Goal: Information Seeking & Learning: Learn about a topic

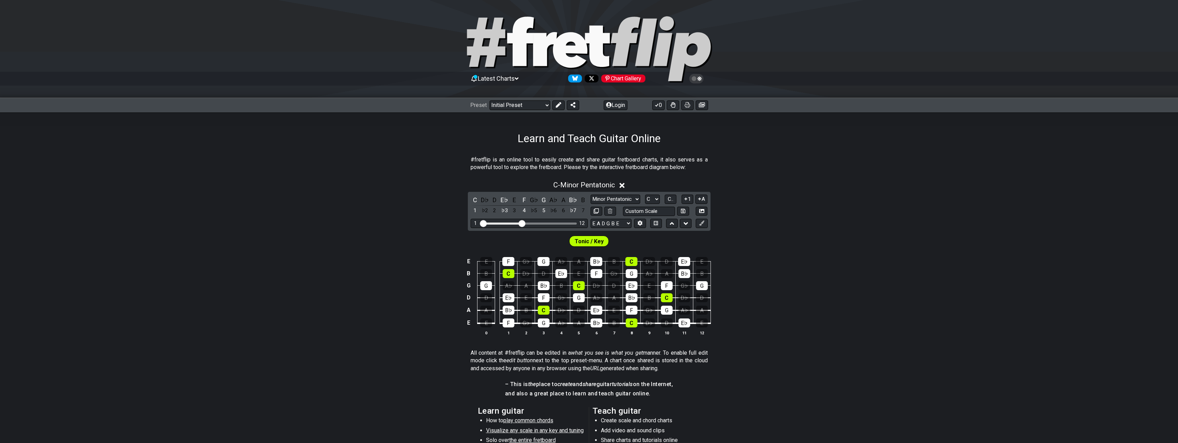
click at [497, 75] on span "Latest Charts" at bounding box center [496, 78] width 37 height 7
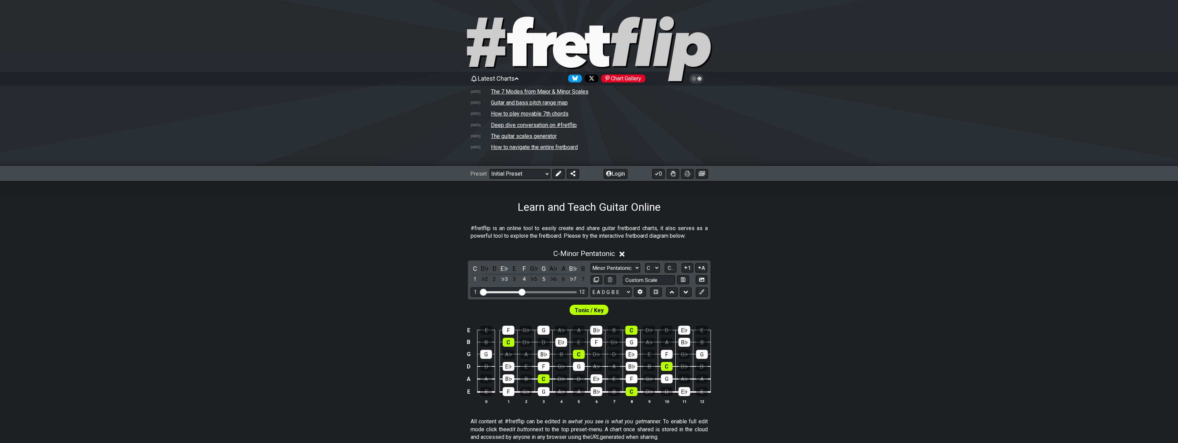
click at [542, 91] on td "The 7 Modes from Major & Minor Scales" at bounding box center [540, 91] width 98 height 7
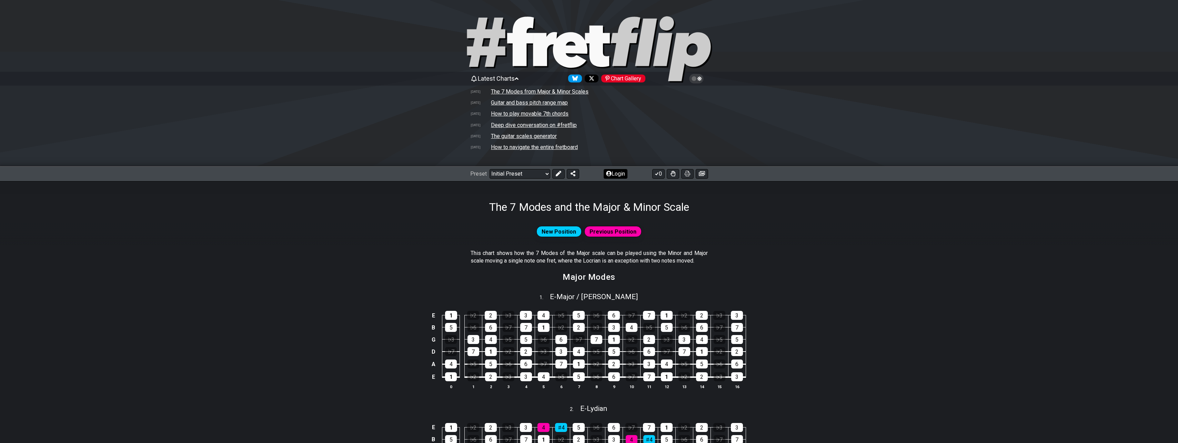
click at [616, 173] on button "Login" at bounding box center [616, 174] width 24 height 10
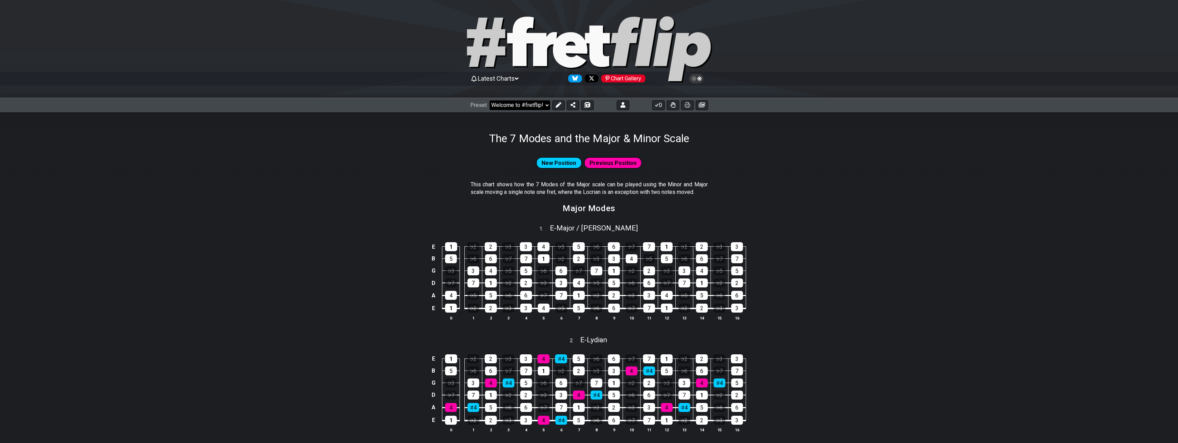
click at [545, 105] on select "Welcome to #fretflip! Initial Preset Custom Preset Minor Pentatonic Major Penta…" at bounding box center [519, 105] width 61 height 10
select select "/welcome"
click at [489, 100] on select "Welcome to #fretflip! Initial Preset Custom Preset Minor Pentatonic Major Penta…" at bounding box center [519, 105] width 61 height 10
select select "C"
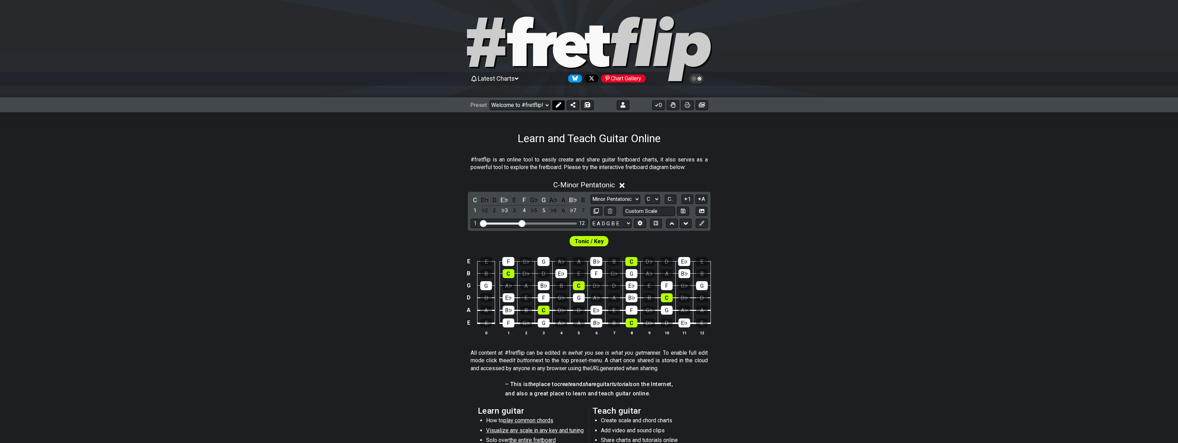
click at [557, 105] on icon at bounding box center [558, 105] width 6 height 6
click at [613, 167] on p "#fretflip is an online tool to easily create and share guitar fretboard charts,…" at bounding box center [584, 164] width 237 height 16
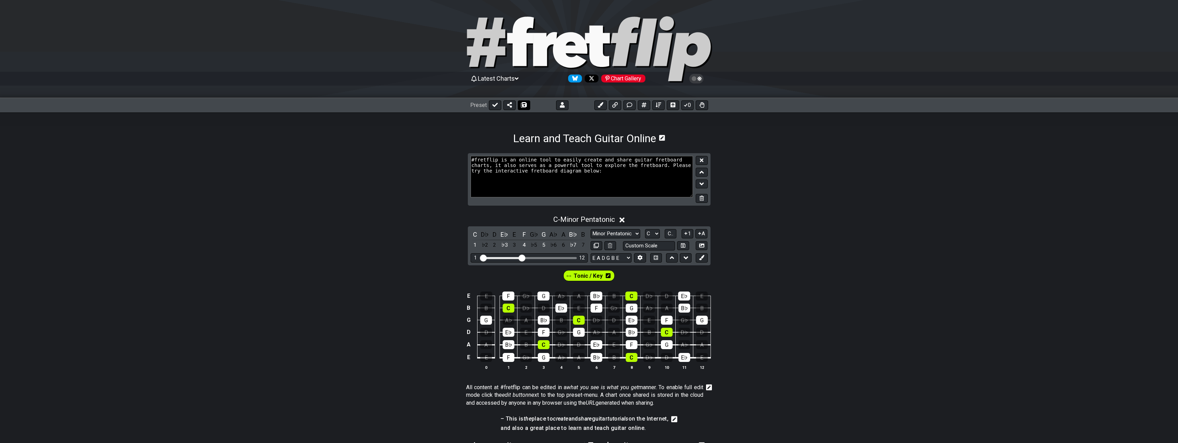
click at [525, 104] on icon at bounding box center [523, 105] width 5 height 5
click at [537, 105] on icon at bounding box center [538, 105] width 5 height 6
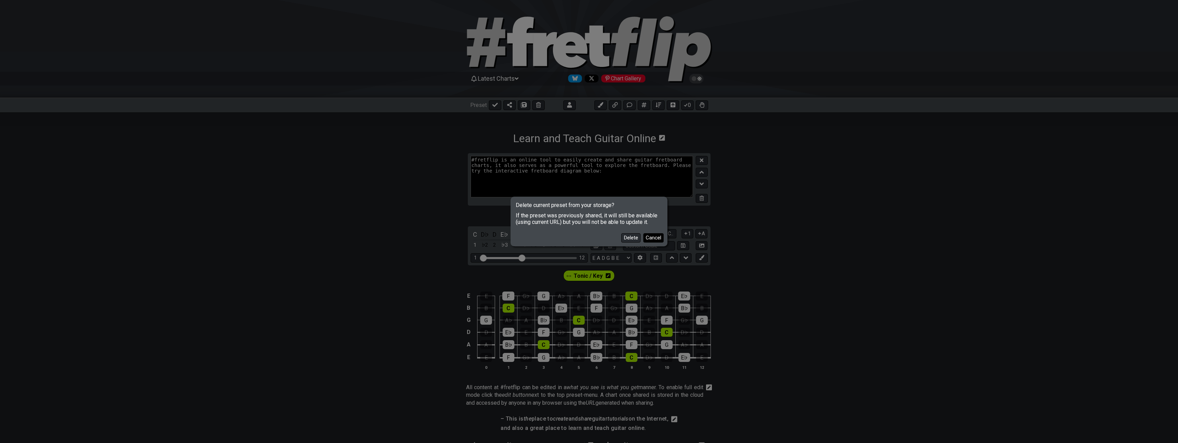
click at [658, 241] on button "Cancel" at bounding box center [653, 237] width 20 height 9
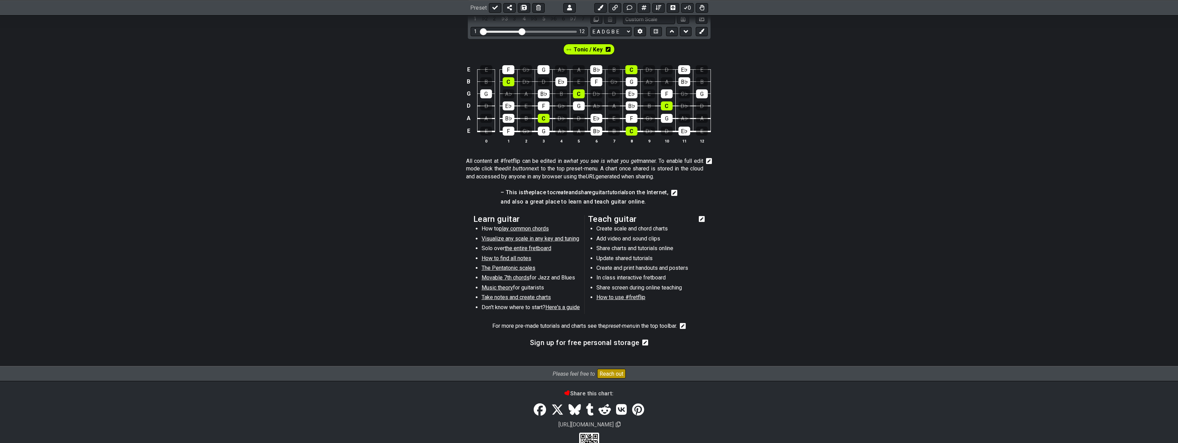
scroll to position [241, 0]
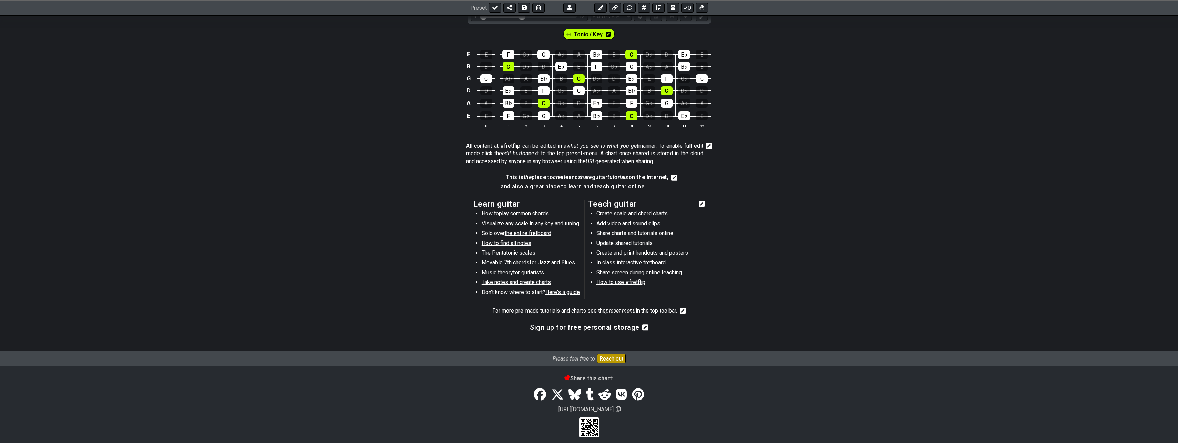
click at [928, 215] on section "Learn guitar How to play common chords Visualize any scale in any key and tunin…" at bounding box center [589, 250] width 1178 height 107
click at [517, 244] on span "How to find all notes" at bounding box center [507, 243] width 50 height 7
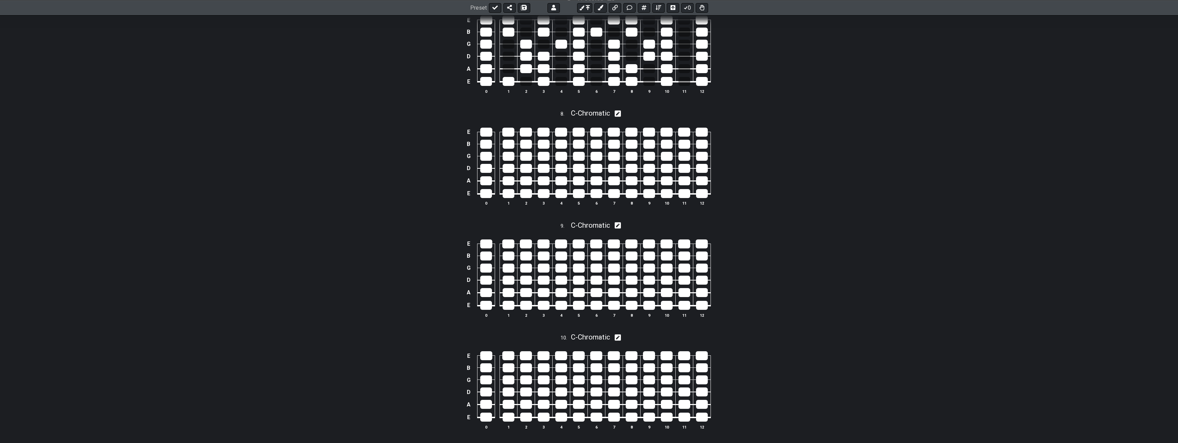
scroll to position [1461, 0]
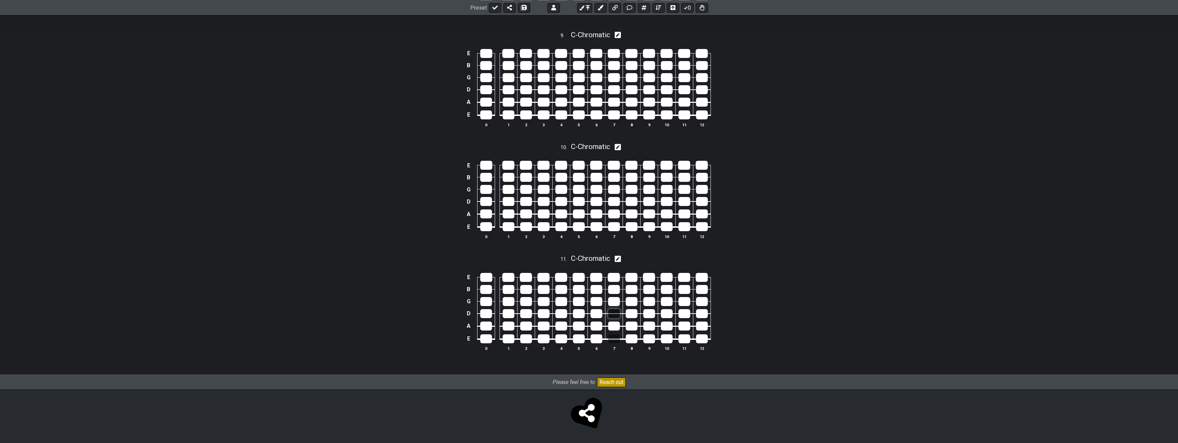
click at [615, 308] on tbody "E B G D A E 0 1 2 3 4 5 6 7 8 9 10 11 12" at bounding box center [587, 305] width 246 height 81
click at [616, 326] on div at bounding box center [614, 325] width 12 height 9
click at [630, 327] on div at bounding box center [632, 325] width 12 height 9
click at [634, 316] on div at bounding box center [632, 313] width 12 height 9
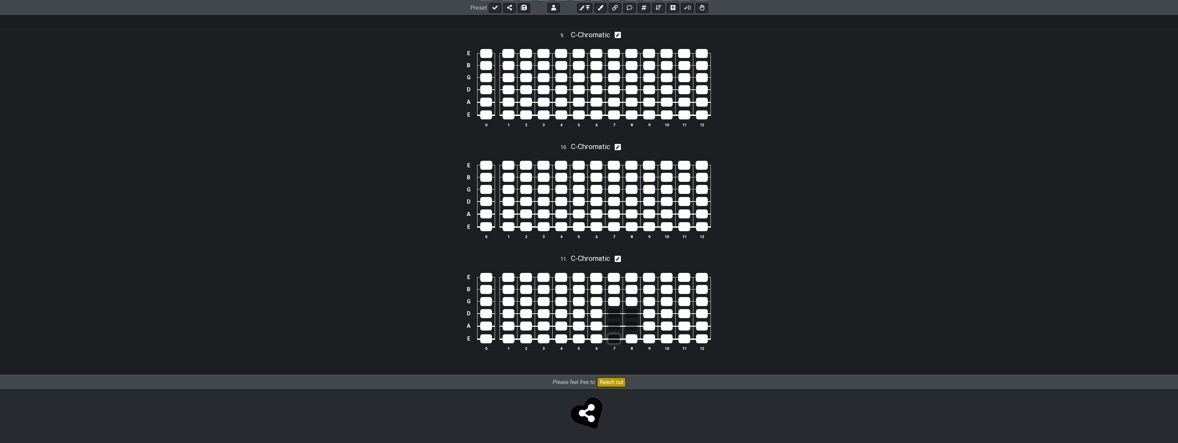
drag, startPoint x: 630, startPoint y: 336, endPoint x: 615, endPoint y: 333, distance: 15.7
click at [628, 335] on div at bounding box center [632, 338] width 12 height 9
click at [596, 338] on div at bounding box center [596, 338] width 12 height 9
click at [597, 329] on div at bounding box center [596, 325] width 12 height 9
click at [573, 210] on div at bounding box center [579, 213] width 12 height 9
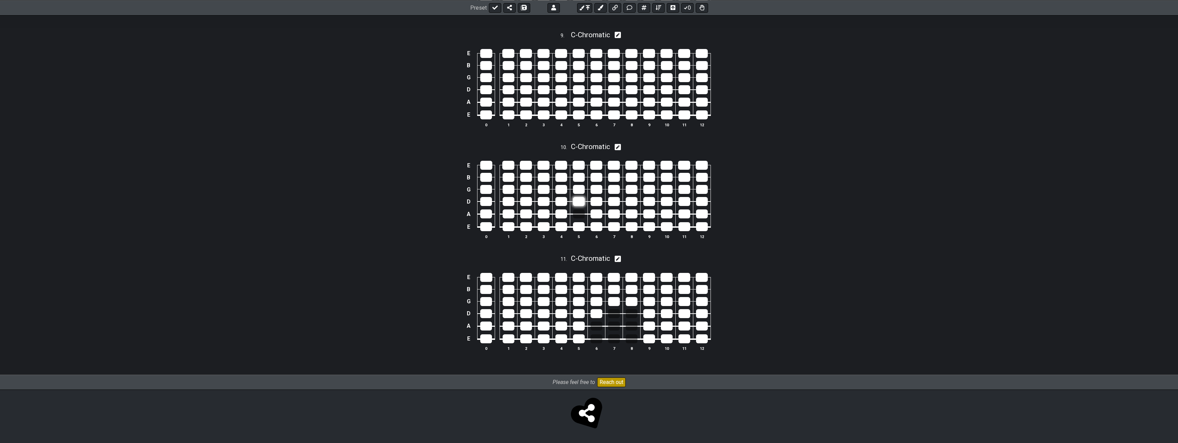
click at [584, 198] on div at bounding box center [579, 201] width 12 height 9
click at [605, 198] on td at bounding box center [596, 195] width 18 height 12
click at [619, 201] on div at bounding box center [614, 201] width 12 height 9
click at [618, 202] on div at bounding box center [614, 201] width 12 height 9
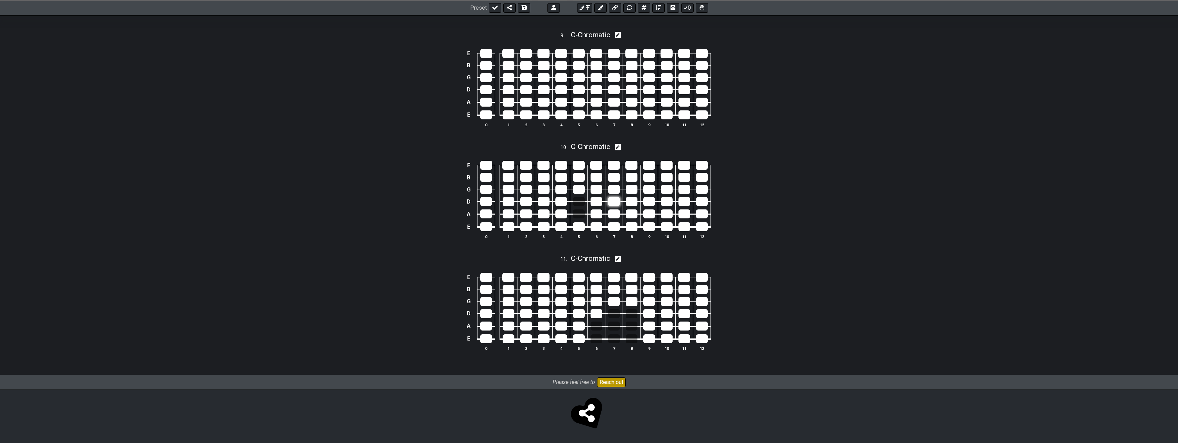
click at [618, 202] on div at bounding box center [614, 201] width 12 height 9
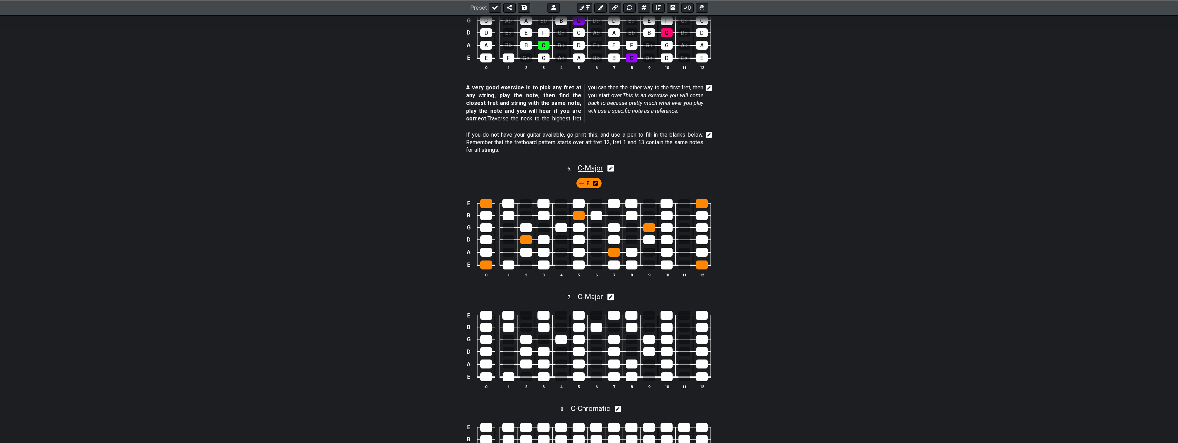
scroll to position [912, 0]
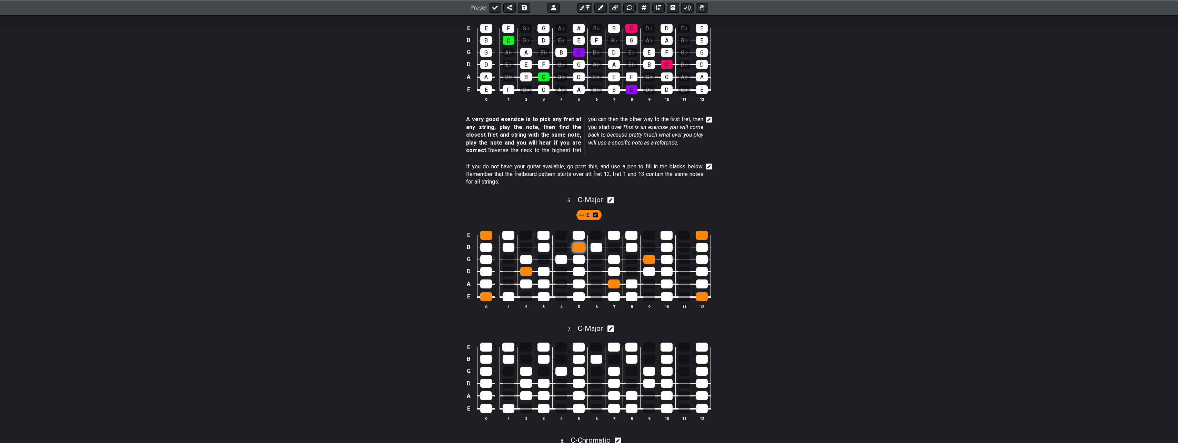
click at [582, 248] on div at bounding box center [579, 247] width 12 height 9
click at [579, 247] on div at bounding box center [579, 247] width 12 height 9
click at [505, 358] on div at bounding box center [509, 358] width 12 height 9
click at [510, 356] on div at bounding box center [509, 358] width 12 height 9
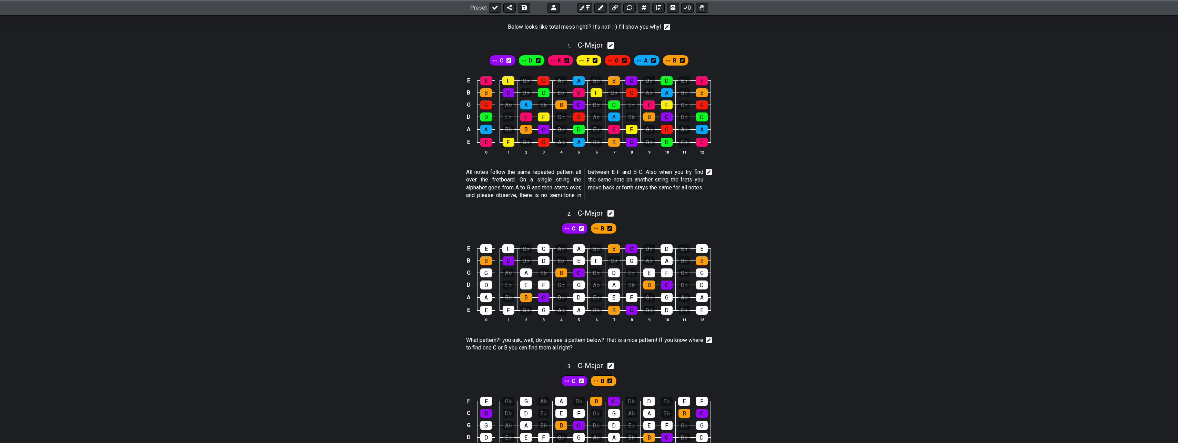
scroll to position [0, 0]
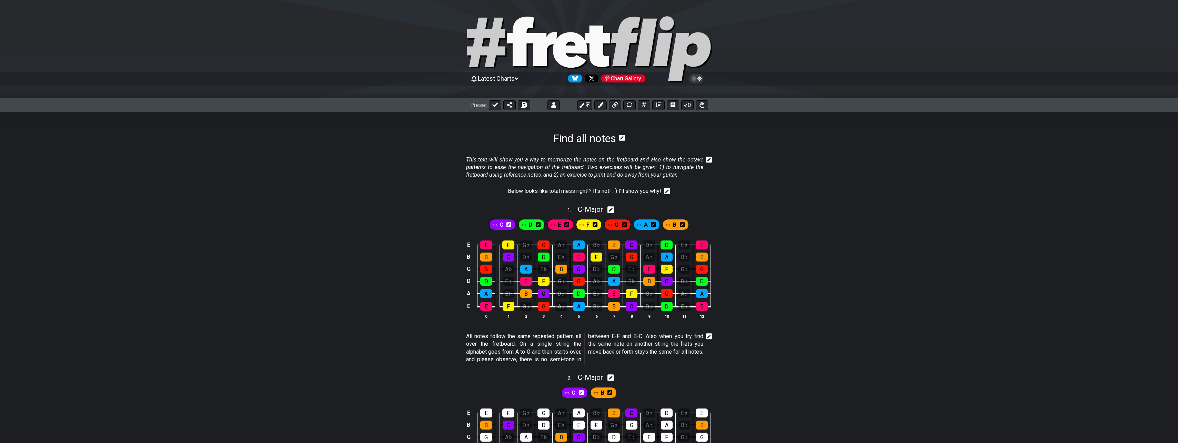
click at [614, 207] on icon at bounding box center [610, 209] width 7 height 7
select select "C"
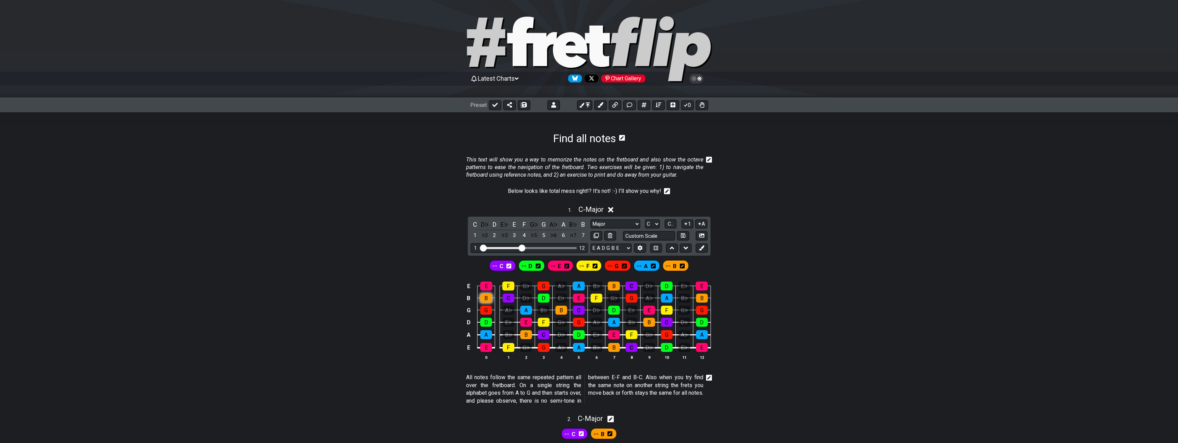
drag, startPoint x: 744, startPoint y: 349, endPoint x: 482, endPoint y: 296, distance: 266.8
click at [482, 296] on div "E E F G♭ G A♭ A B♭ B C D♭ D E♭ E B B C D♭ D E♭ E F G♭ G A♭ A B♭ B G G A♭ A B♭ B…" at bounding box center [589, 320] width 1178 height 97
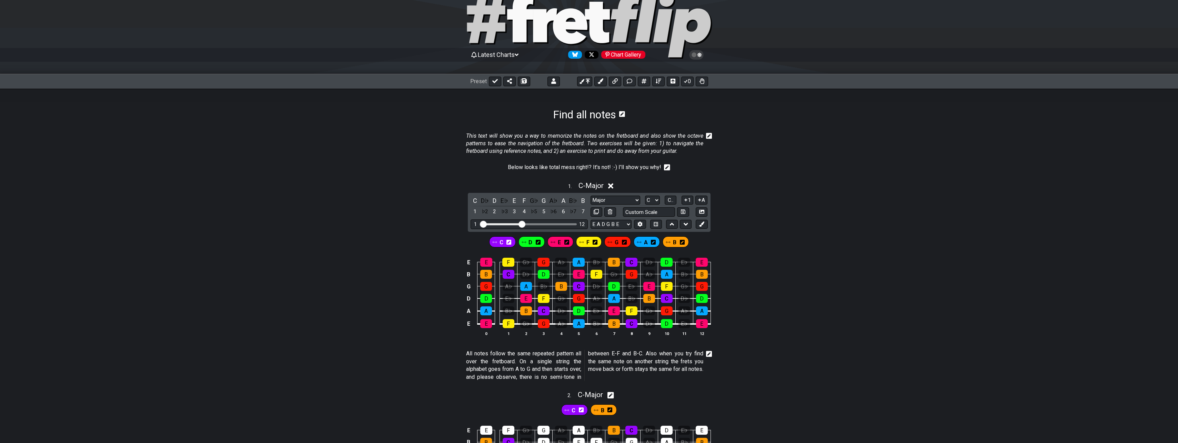
scroll to position [69, 0]
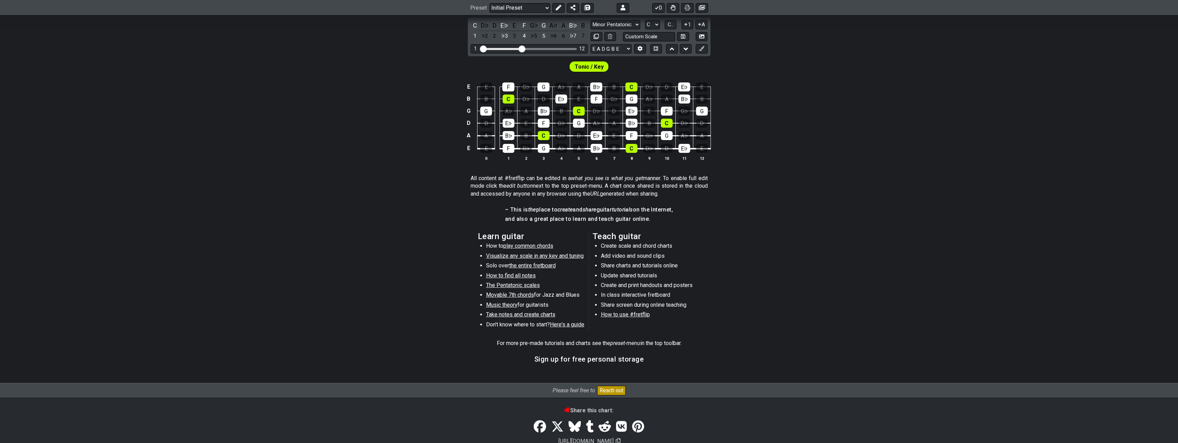
scroll to position [40, 0]
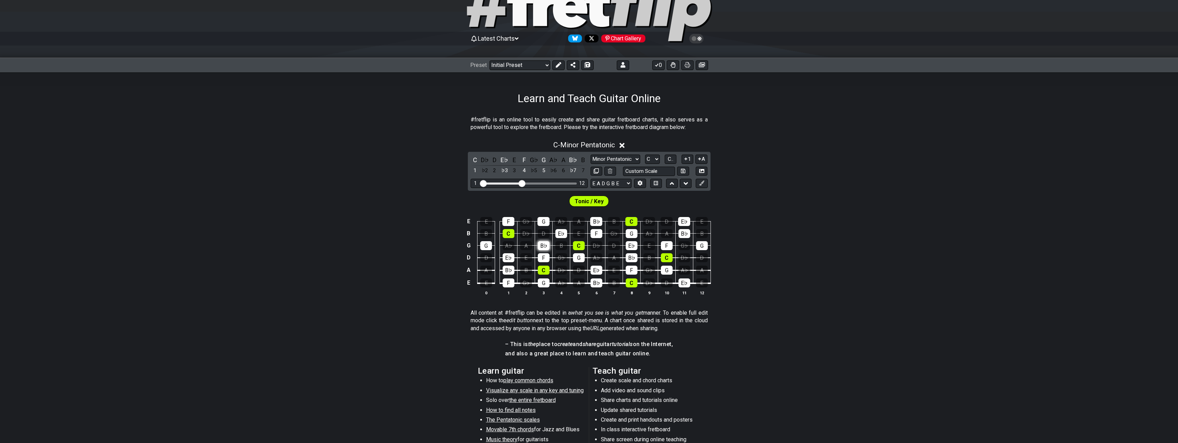
click at [544, 245] on div "B♭" at bounding box center [544, 245] width 12 height 9
click at [545, 255] on div "F" at bounding box center [544, 257] width 12 height 9
drag, startPoint x: 545, startPoint y: 282, endPoint x: 602, endPoint y: 287, distance: 57.1
click at [546, 283] on div "G" at bounding box center [544, 282] width 12 height 9
click at [603, 281] on td "B♭" at bounding box center [596, 276] width 18 height 13
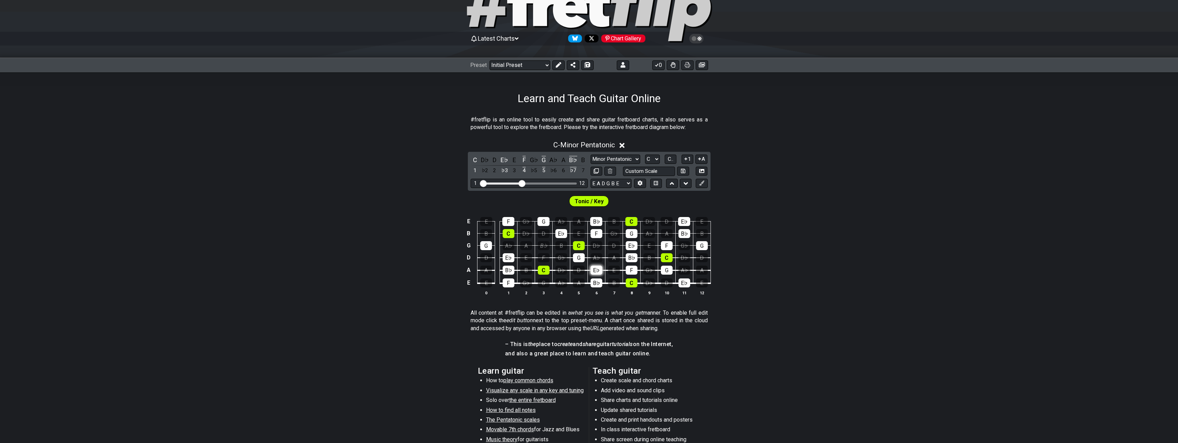
click at [600, 271] on div "E♭" at bounding box center [596, 269] width 12 height 9
click at [596, 279] on div "B♭" at bounding box center [596, 282] width 12 height 9
click at [580, 256] on div "G" at bounding box center [579, 257] width 12 height 9
click at [473, 159] on div "C" at bounding box center [475, 159] width 9 height 9
click at [473, 158] on div "C" at bounding box center [475, 159] width 9 height 9
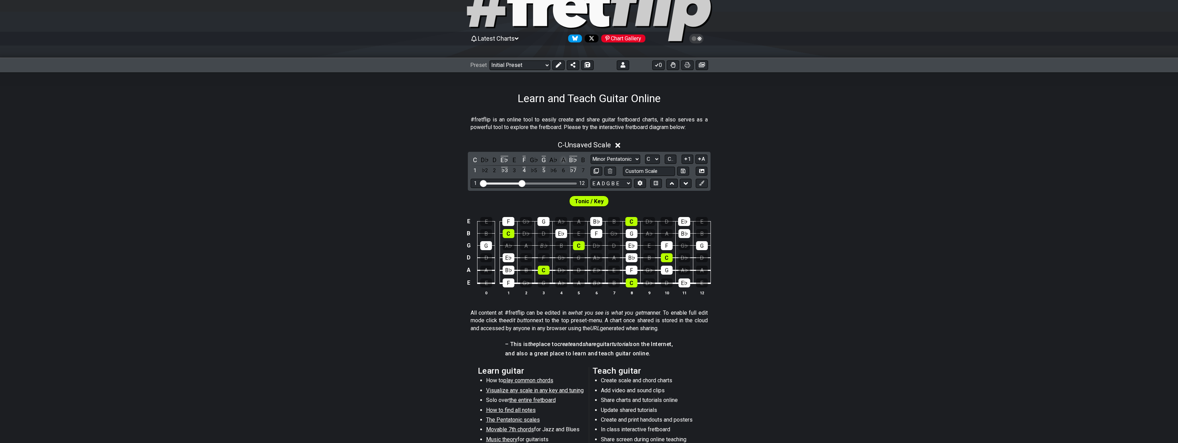
click at [563, 159] on div "A" at bounding box center [563, 159] width 9 height 9
drag, startPoint x: 574, startPoint y: 158, endPoint x: 569, endPoint y: 161, distance: 5.3
click at [574, 158] on div "B♭" at bounding box center [573, 159] width 9 height 9
drag, startPoint x: 566, startPoint y: 160, endPoint x: 561, endPoint y: 160, distance: 5.2
click at [566, 160] on div "A" at bounding box center [563, 159] width 9 height 9
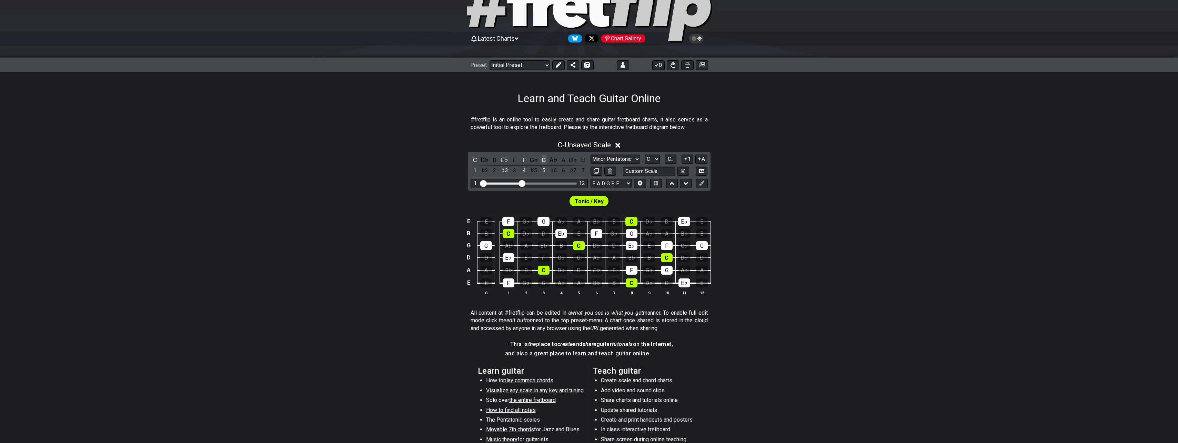
click at [547, 159] on div "G" at bounding box center [543, 159] width 9 height 9
click at [524, 158] on div "F" at bounding box center [523, 159] width 9 height 9
click at [498, 158] on div "D" at bounding box center [494, 159] width 9 height 9
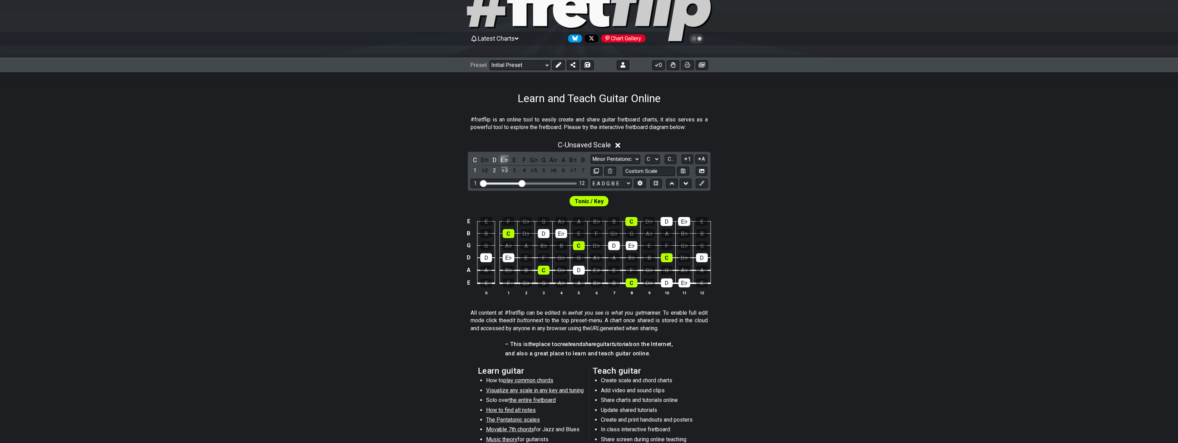
click at [506, 160] on div "E♭" at bounding box center [504, 159] width 9 height 9
click at [494, 159] on div "D" at bounding box center [494, 159] width 9 height 9
click at [476, 159] on div "C" at bounding box center [475, 159] width 9 height 9
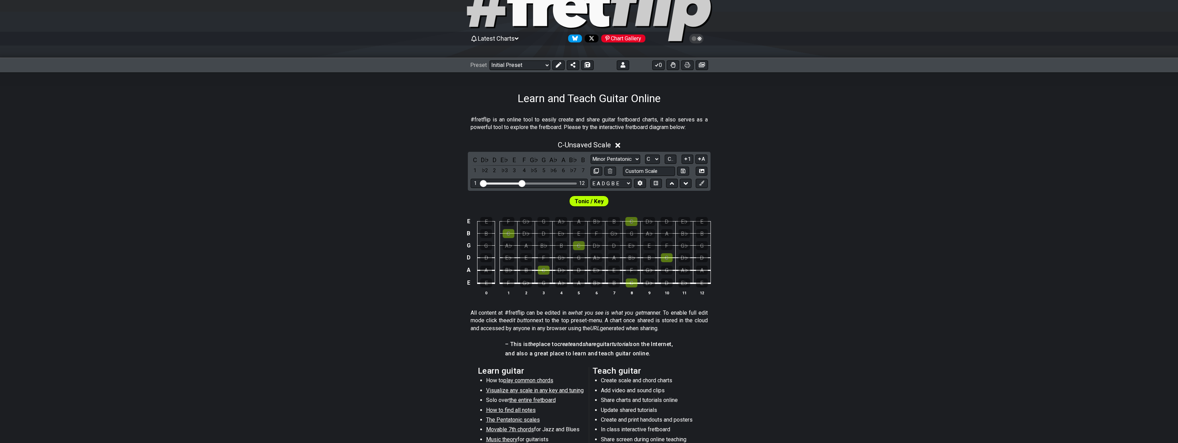
click at [588, 199] on span "Tonic / Key" at bounding box center [589, 201] width 29 height 10
click at [561, 157] on div "A" at bounding box center [563, 159] width 9 height 9
click at [514, 160] on div "E" at bounding box center [514, 159] width 9 height 9
click at [475, 160] on div "C" at bounding box center [475, 159] width 9 height 9
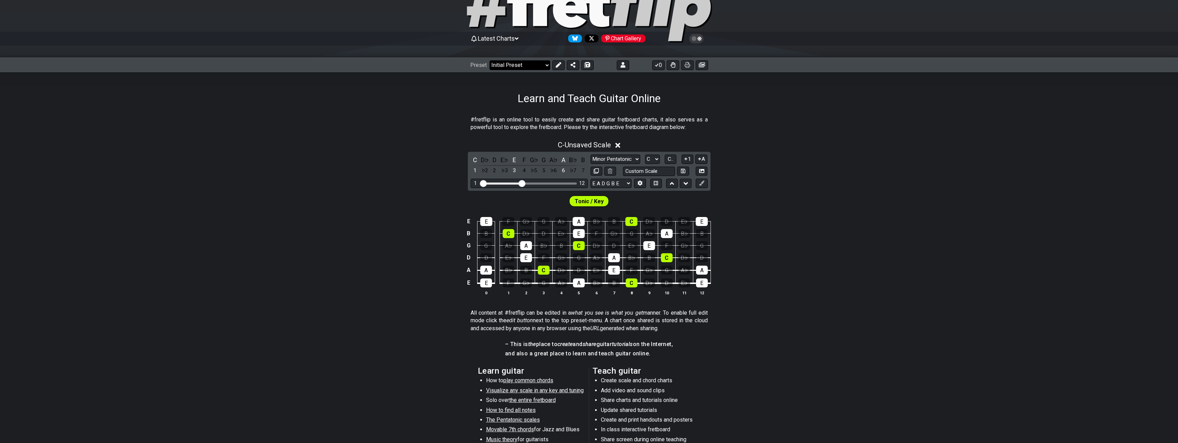
click at [544, 65] on select "Welcome to #fretflip! Initial Preset Custom Preset Learn and Teach Guitar Onlin…" at bounding box center [519, 65] width 61 height 10
click at [489, 60] on select "Welcome to #fretflip! Initial Preset Custom Preset Learn and Teach Guitar Onlin…" at bounding box center [519, 65] width 61 height 10
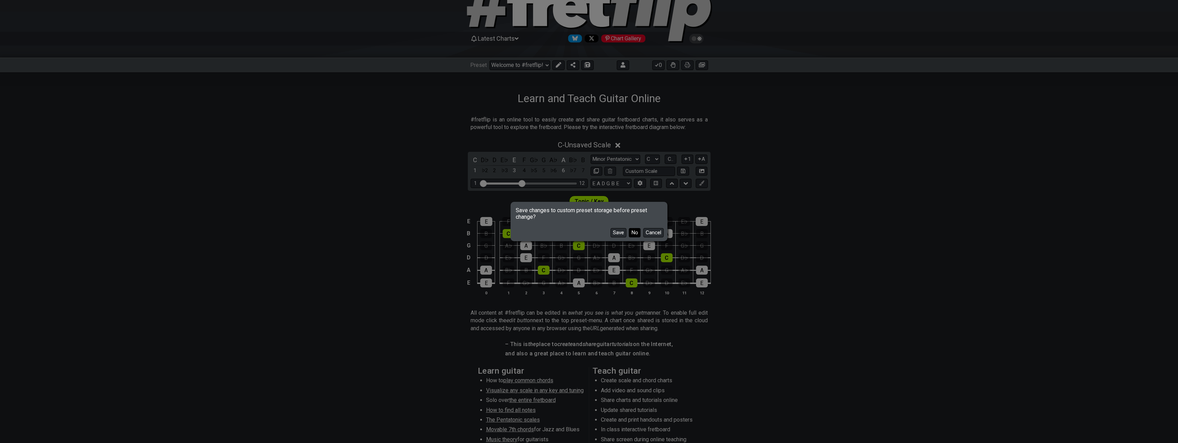
click at [636, 233] on button "No" at bounding box center [635, 232] width 12 height 9
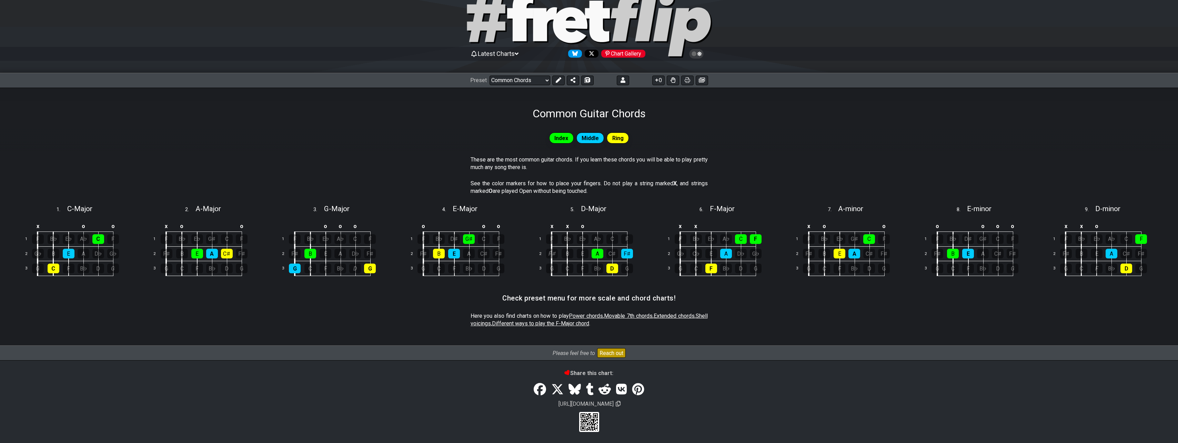
scroll to position [28, 0]
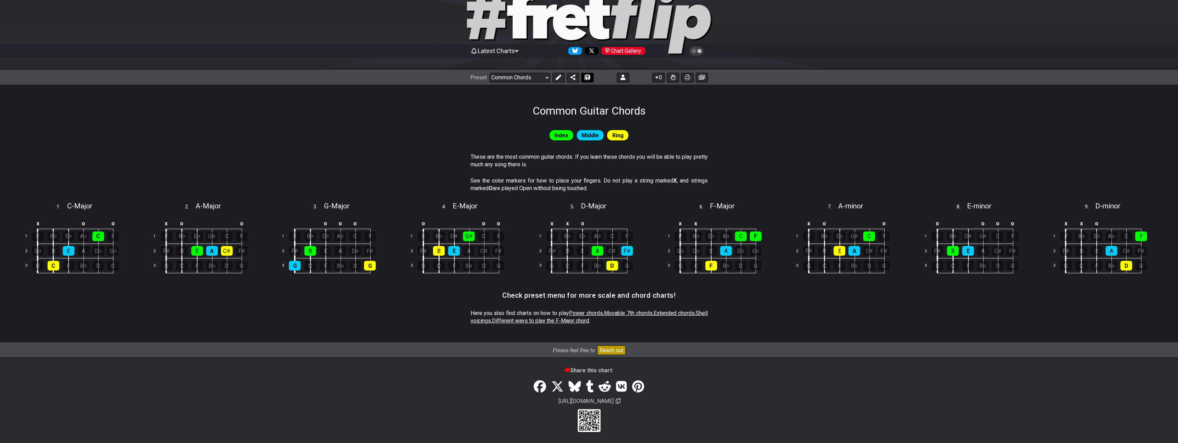
click at [586, 74] on button at bounding box center [587, 78] width 12 height 10
select select "/024LWK7GL"
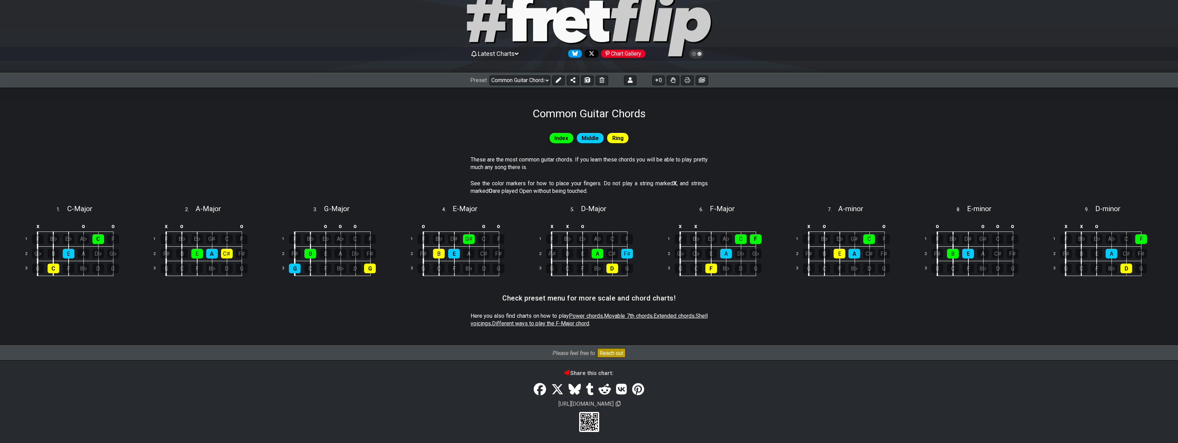
click at [236, 206] on div "2 . A - Major" at bounding box center [203, 206] width 124 height 13
select select "A"
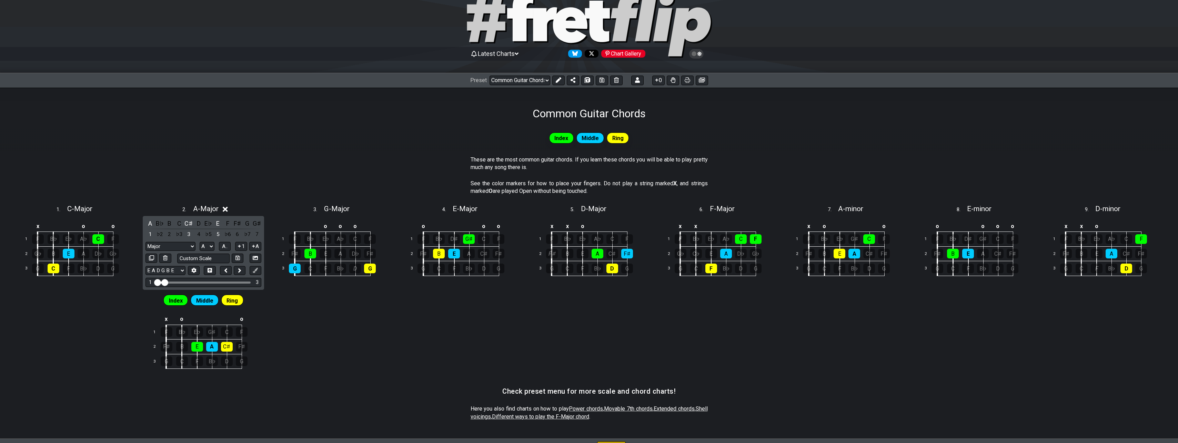
drag, startPoint x: 380, startPoint y: 333, endPoint x: 448, endPoint y: 318, distance: 69.6
click at [381, 318] on div "Index Middle Ring These are the most common guitar chords. If you learn these c…" at bounding box center [589, 279] width 1178 height 318
click at [654, 318] on div "Index Middle Ring These are the most common guitar chords. If you learn these c…" at bounding box center [589, 279] width 1178 height 318
click at [596, 138] on span "Middle" at bounding box center [590, 138] width 17 height 10
drag, startPoint x: 358, startPoint y: 343, endPoint x: 371, endPoint y: 321, distance: 25.1
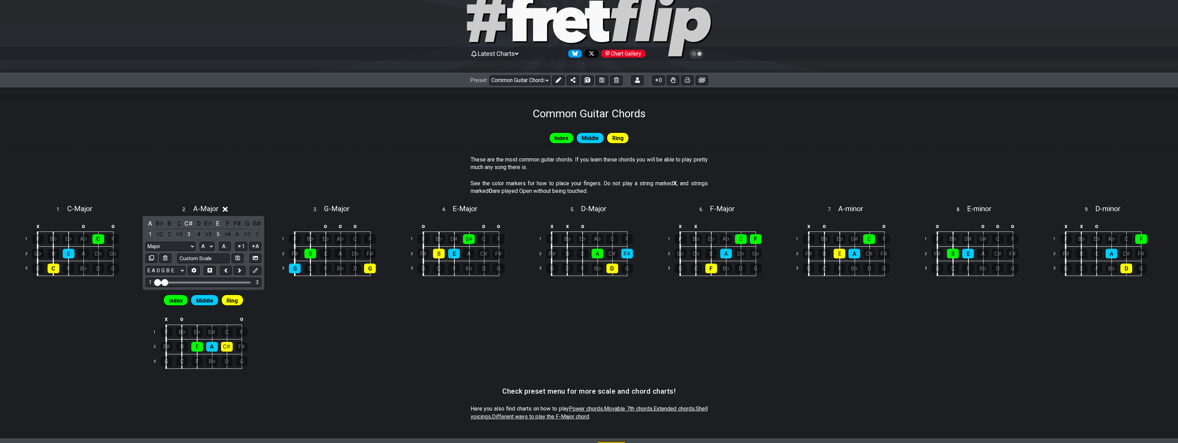
click at [358, 318] on div "Index Middle Ring These are the most common guitar chords. If you learn these c…" at bounding box center [589, 279] width 1178 height 318
drag, startPoint x: 813, startPoint y: 117, endPoint x: 636, endPoint y: 68, distance: 184.2
click at [654, 114] on div "Common Guitar Chords" at bounding box center [589, 104] width 1178 height 32
click at [354, 159] on section "These are the most common guitar chords. If you learn these chords you will be …" at bounding box center [589, 165] width 1178 height 24
click at [209, 210] on span "A - Major" at bounding box center [206, 208] width 26 height 8
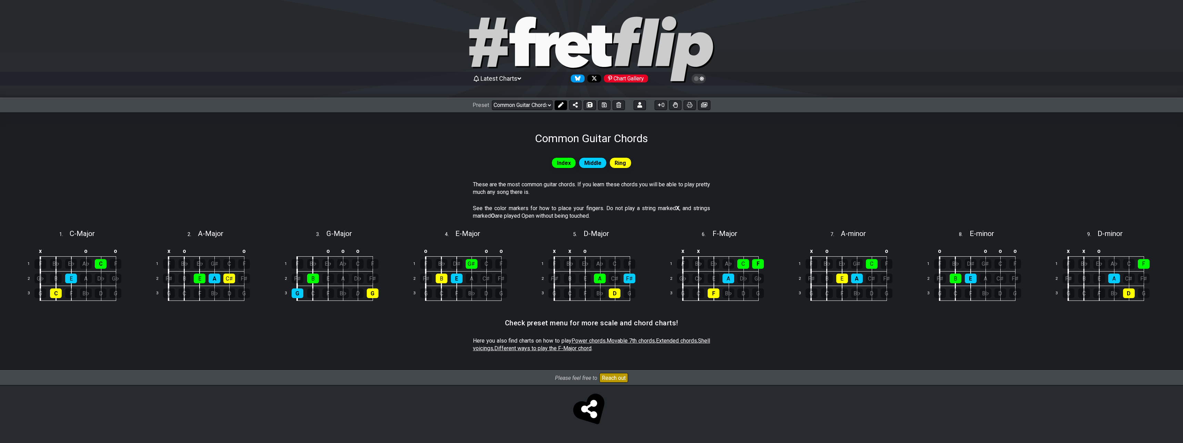
click at [560, 104] on icon at bounding box center [561, 105] width 6 height 6
